Goal: Navigation & Orientation: Find specific page/section

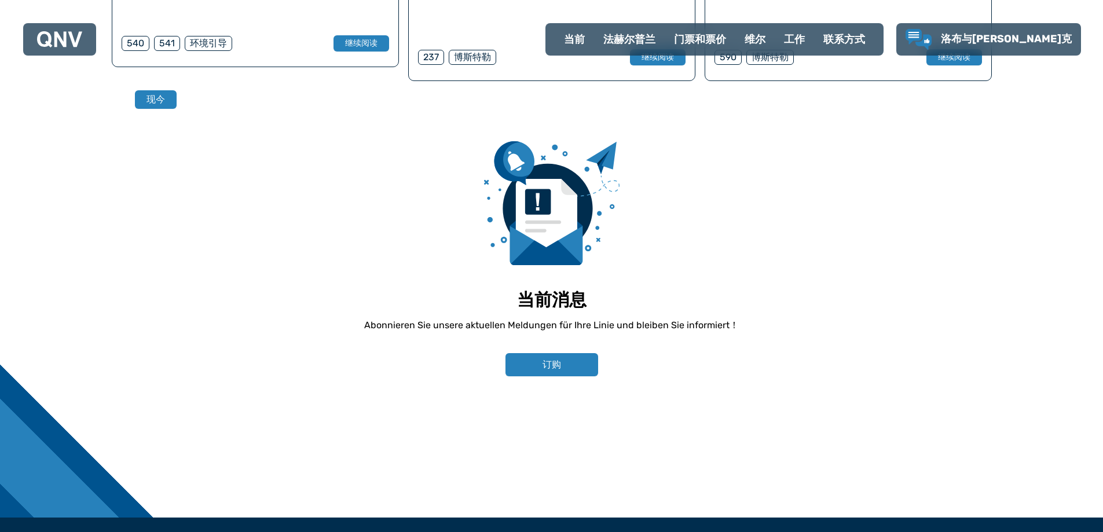
scroll to position [839, 0]
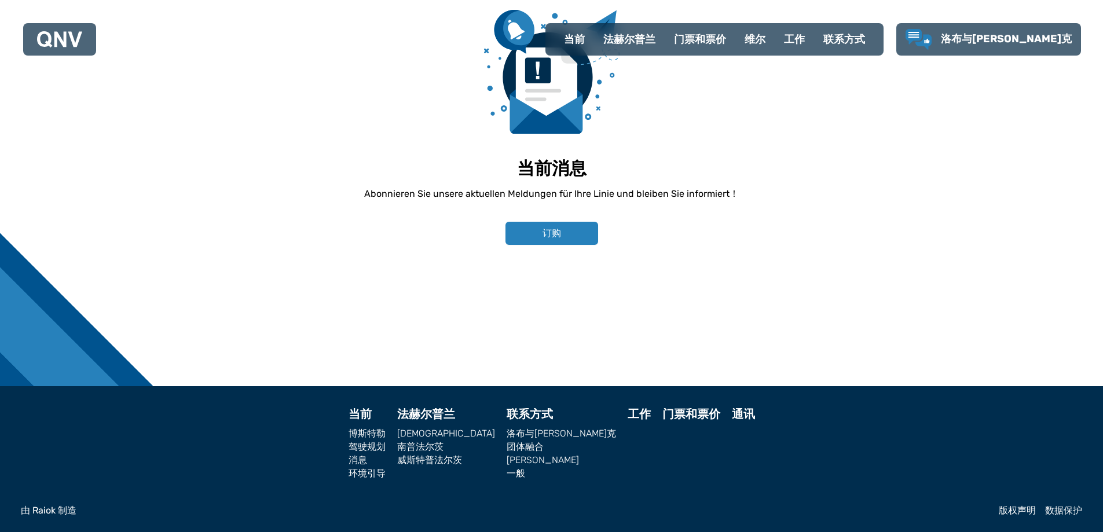
drag, startPoint x: 433, startPoint y: 405, endPoint x: 477, endPoint y: 437, distance: 54.8
click at [491, 423] on footer "当前 [PERSON_NAME] 驾驶规划 消息 环境引导 法赫尔普兰 兰道 南普法尔茨 威斯特普法尔茨 联系方式 洛布与克里蒂克 团体融合 基金萨申 一般 …" at bounding box center [551, 459] width 1103 height 146
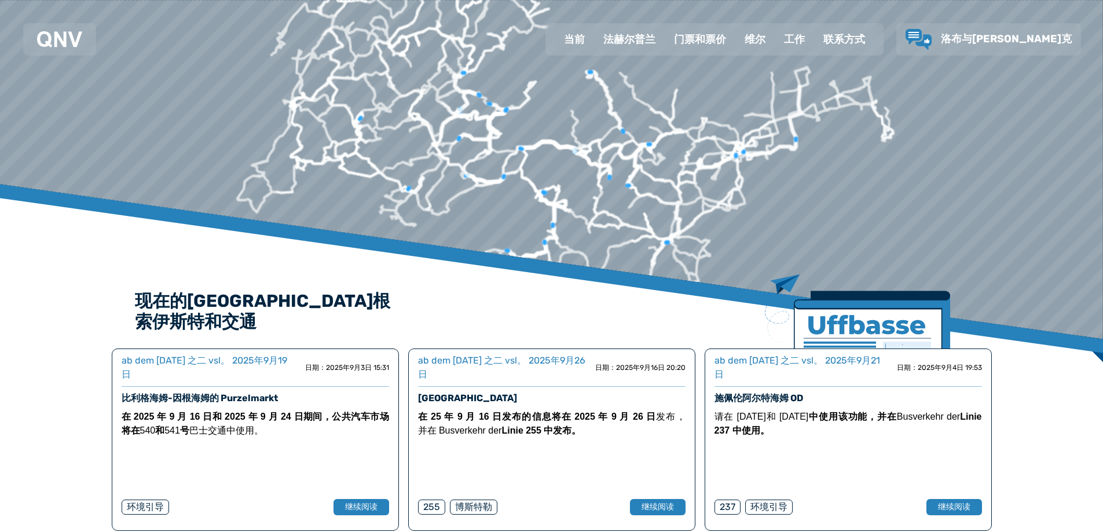
scroll to position [28, 0]
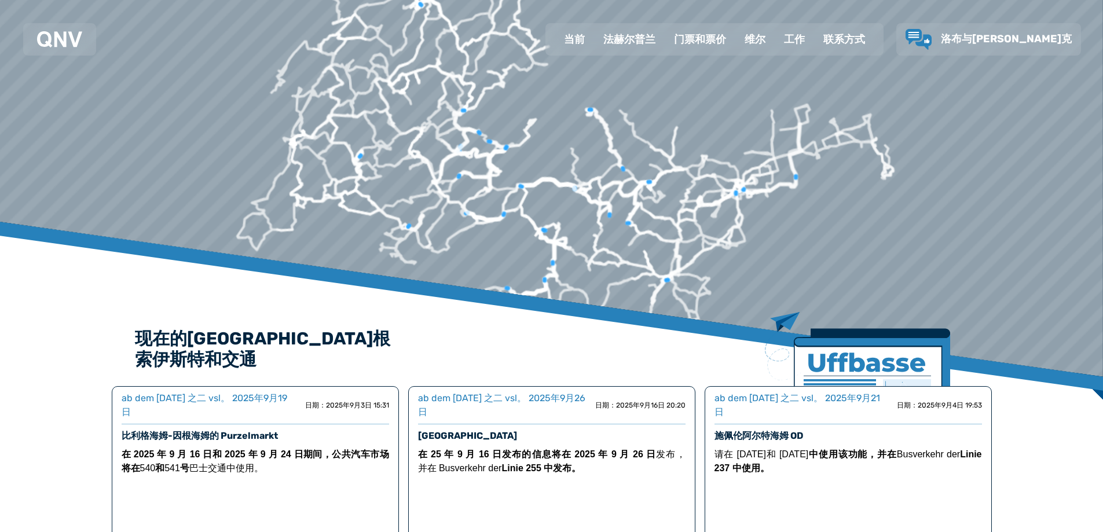
click at [865, 38] on font "联系方式" at bounding box center [845, 39] width 42 height 13
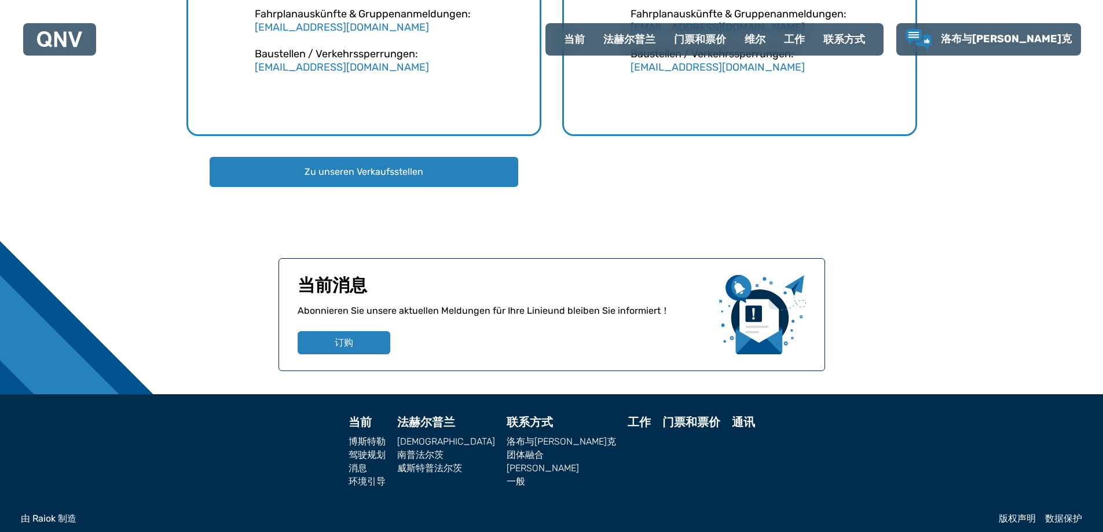
scroll to position [1055, 0]
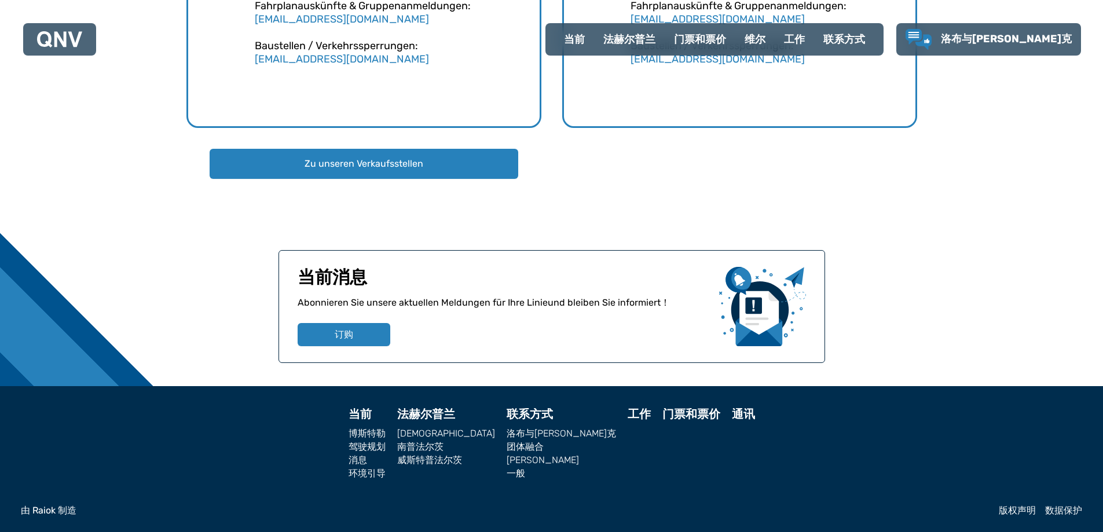
click at [372, 418] on font "当前" at bounding box center [360, 414] width 23 height 14
select select "*"
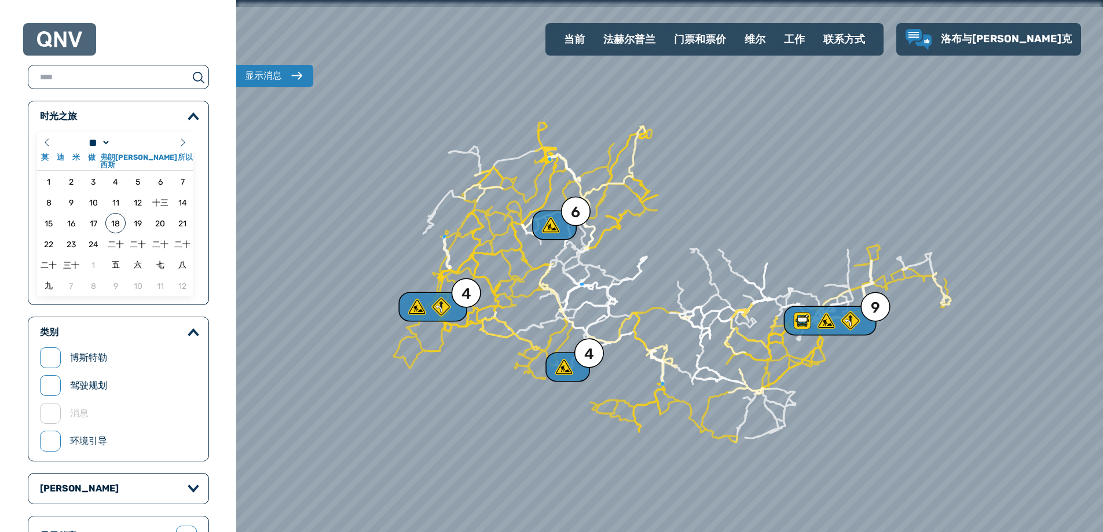
click at [585, 41] on font "当前" at bounding box center [574, 39] width 21 height 13
click at [656, 39] on font "法赫尔普兰" at bounding box center [630, 39] width 52 height 13
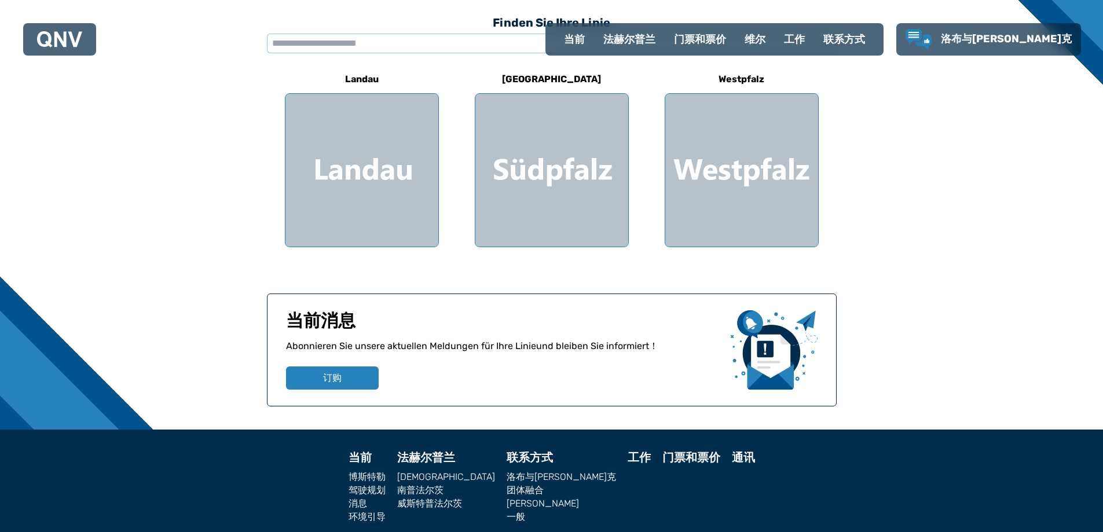
scroll to position [387, 0]
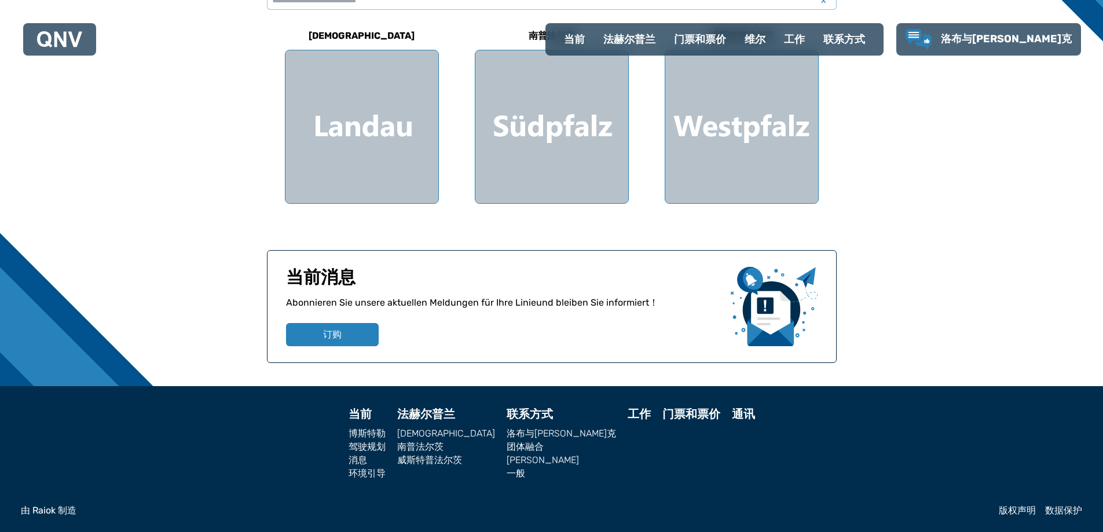
drag, startPoint x: 435, startPoint y: 417, endPoint x: 450, endPoint y: 415, distance: 15.2
click at [450, 415] on footer "当前 [PERSON_NAME] 驾驶规划 消息 环境引导 法赫尔普兰 兰道 南普法尔茨 威斯特普法尔茨 联系方式 洛布与克里蒂克 团体融合 基金萨申 一般 …" at bounding box center [551, 459] width 1103 height 146
click at [779, 472] on div "当前 博斯特勒 驾驶规划 消息 环境引导 法赫尔普兰 兰道 南普法尔茨 威斯特普法尔茨 联系方式 洛布与克里蒂克 团体融合 基金萨申 一般 工作 门票和票价 …" at bounding box center [552, 443] width 1062 height 70
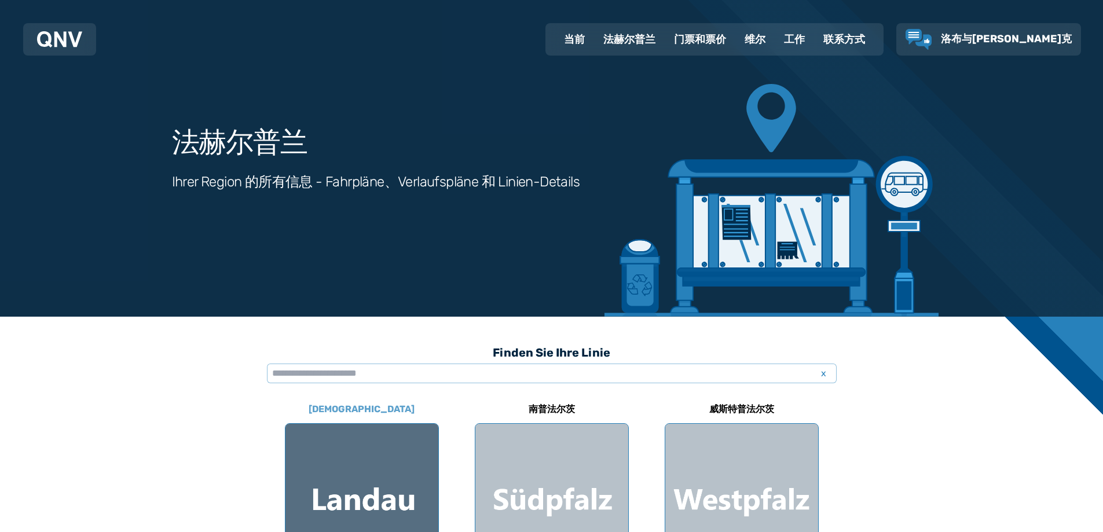
scroll to position [0, 0]
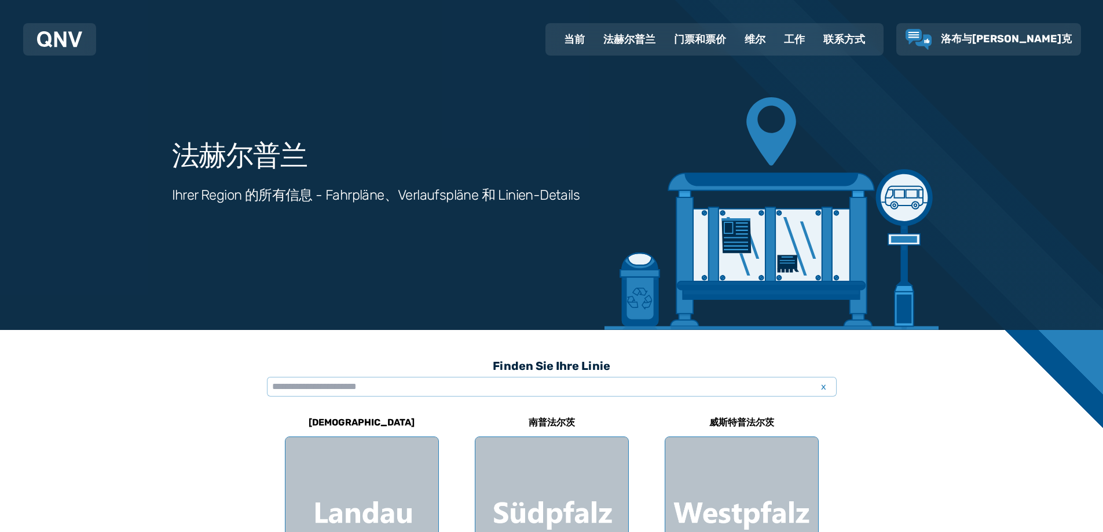
click at [726, 37] on font "门票和票价" at bounding box center [700, 39] width 52 height 13
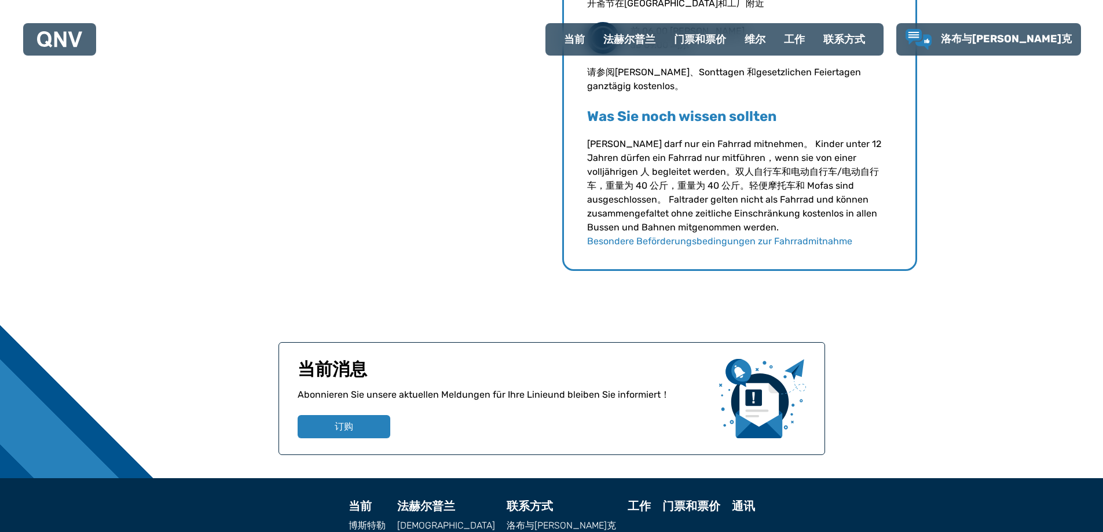
scroll to position [1253, 0]
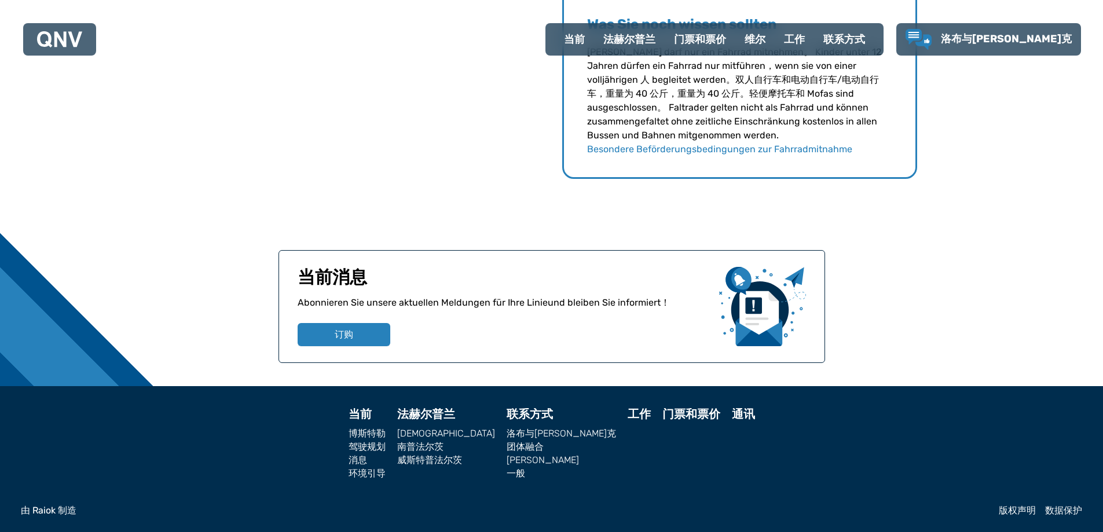
click at [386, 445] on font "驾驶规划" at bounding box center [367, 446] width 37 height 11
select select "*"
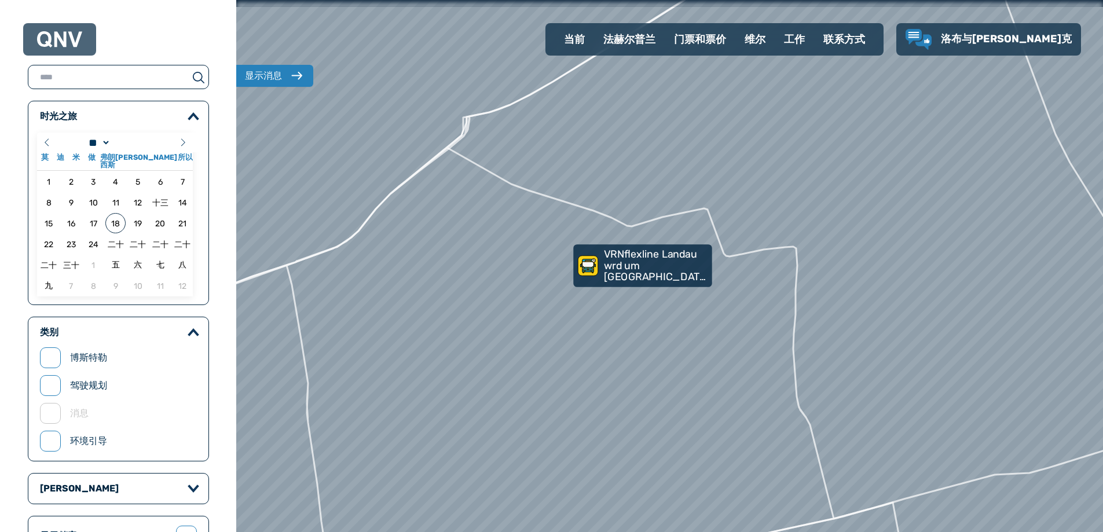
click at [609, 258] on font "VRNflexline Landau wrd um [GEOGRAPHIC_DATA] ergänzt" at bounding box center [657, 271] width 106 height 46
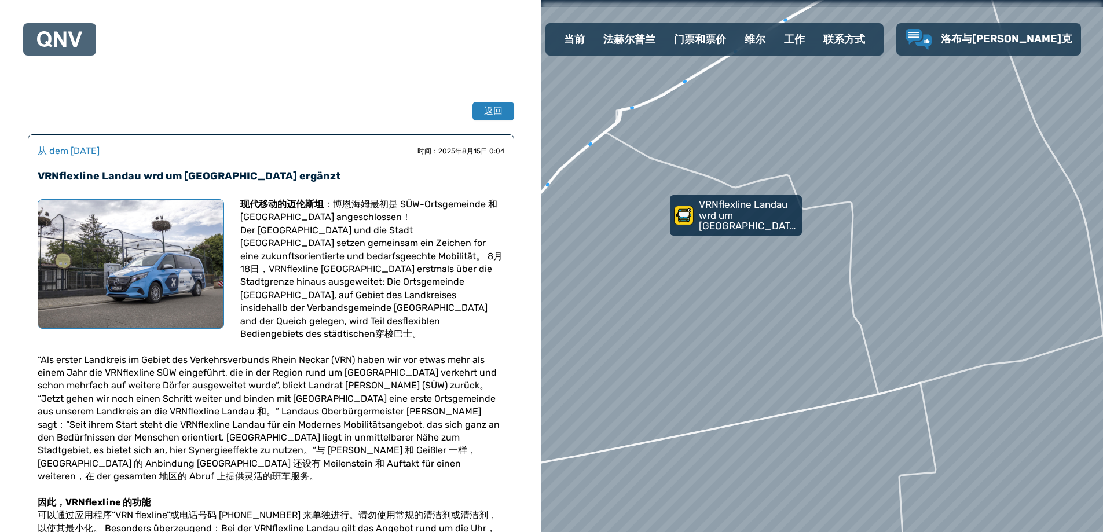
click at [814, 32] on div "工作" at bounding box center [794, 39] width 39 height 30
